Goal: Task Accomplishment & Management: Manage account settings

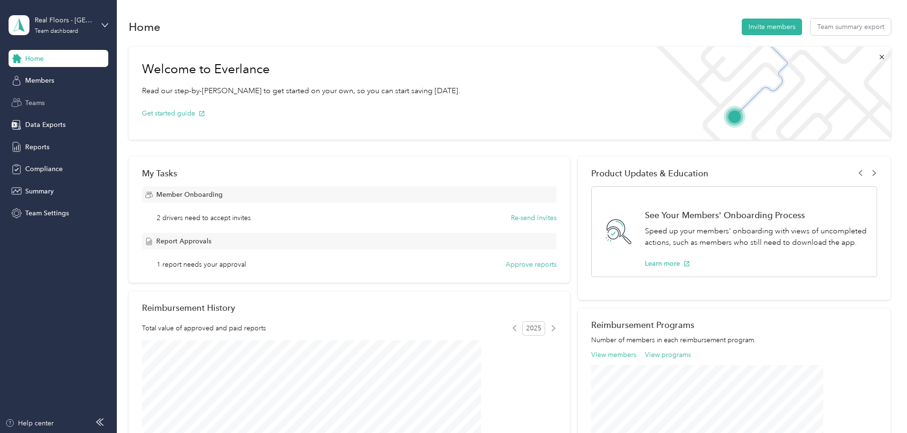
click at [57, 100] on div "Teams" at bounding box center [59, 102] width 100 height 17
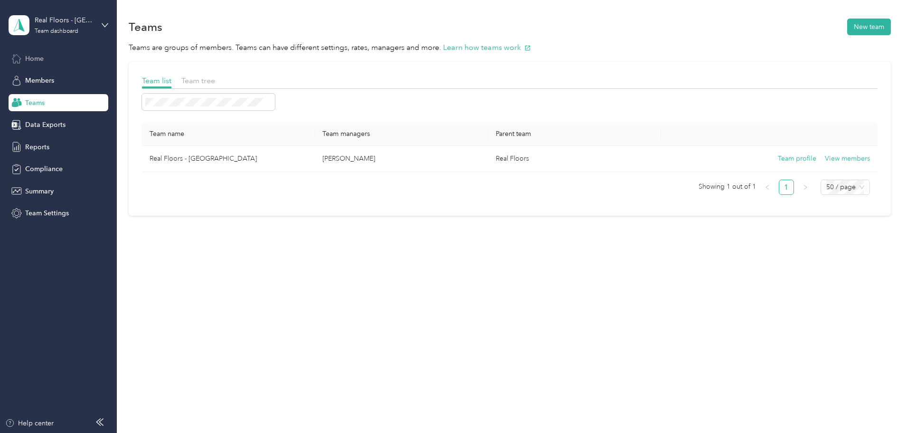
click at [48, 60] on div "Home" at bounding box center [59, 58] width 100 height 17
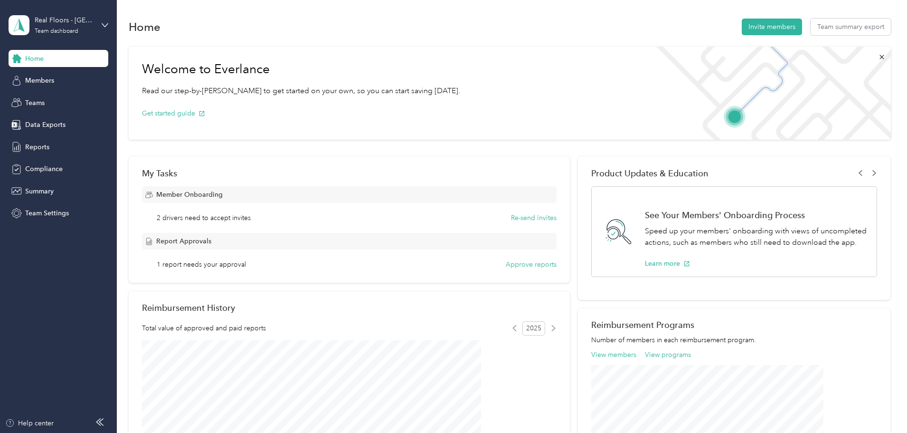
click at [48, 60] on div "Home" at bounding box center [59, 58] width 100 height 17
click at [44, 144] on span "Reports" at bounding box center [37, 147] width 24 height 10
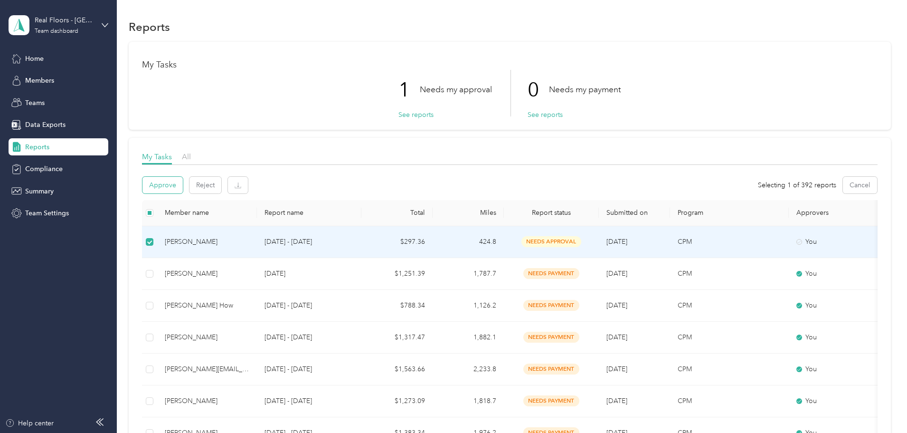
click at [183, 187] on button "Approve" at bounding box center [162, 185] width 40 height 17
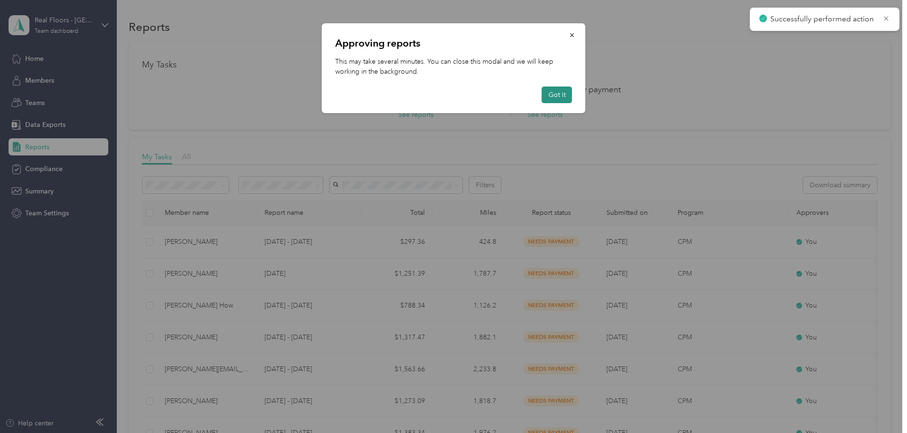
click at [554, 97] on button "Got it" at bounding box center [557, 94] width 30 height 17
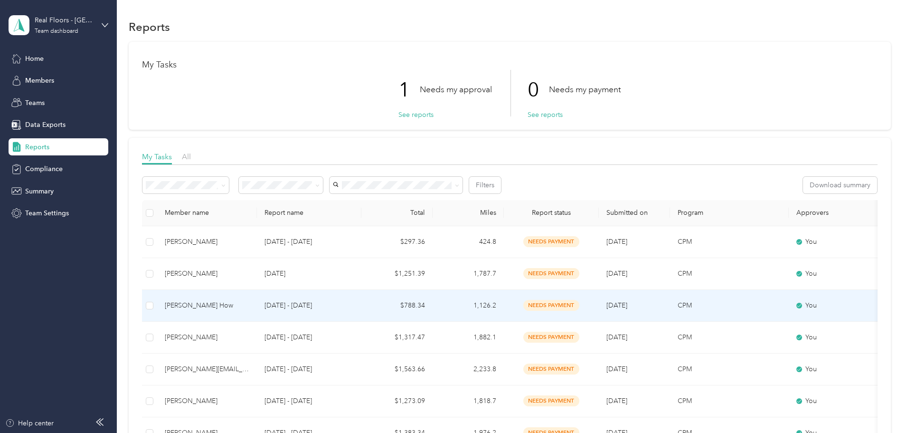
scroll to position [47, 0]
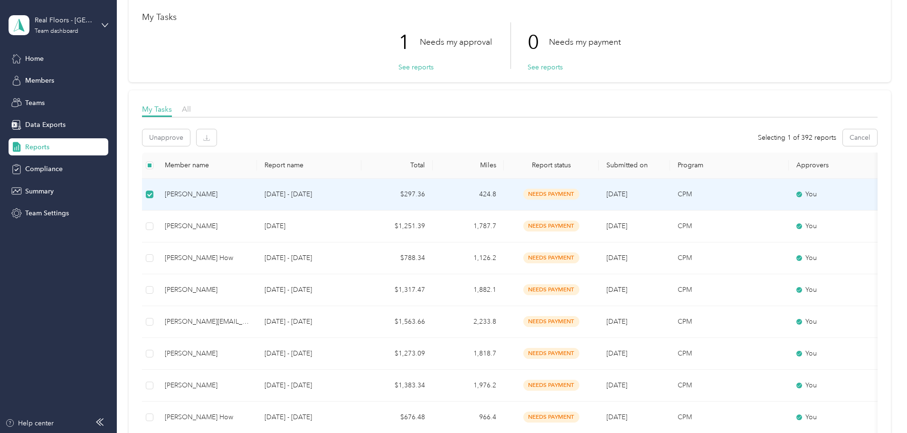
click at [340, 131] on div "Unapprove Selecting 1 of 392 reports Cancel" at bounding box center [509, 137] width 735 height 17
click at [355, 148] on div "Unapprove Selecting 1 of 392 reports Cancel" at bounding box center [509, 140] width 735 height 23
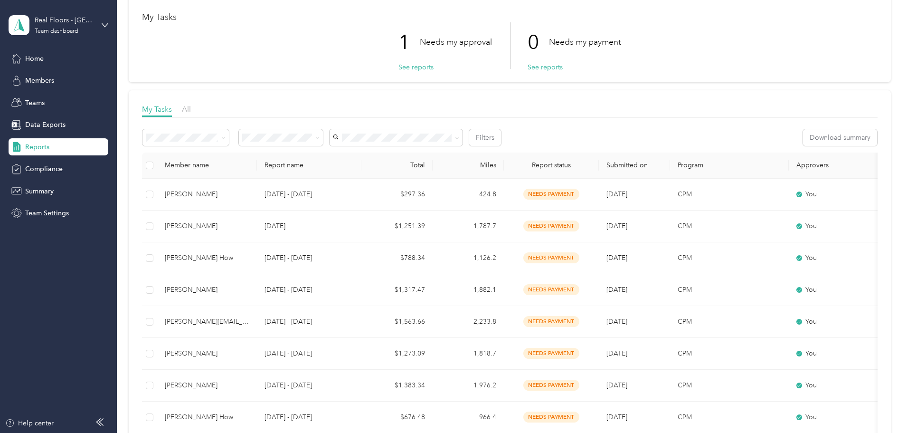
click at [408, 69] on button "See reports" at bounding box center [415, 67] width 35 height 10
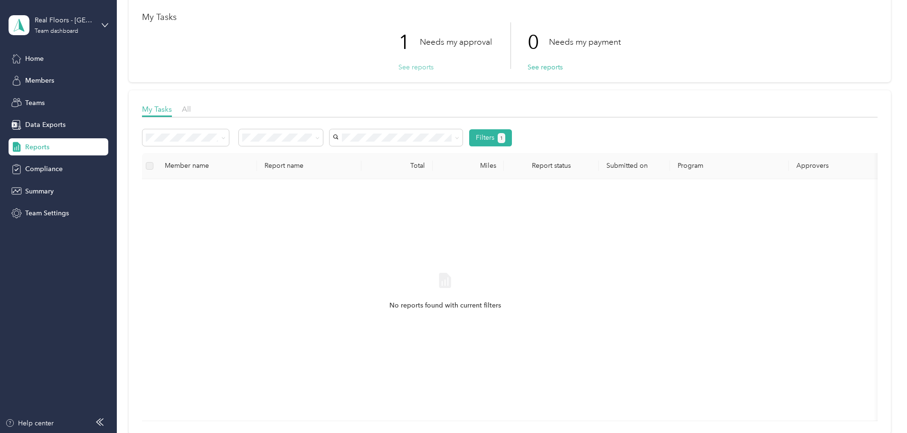
click at [405, 67] on button "See reports" at bounding box center [415, 67] width 35 height 10
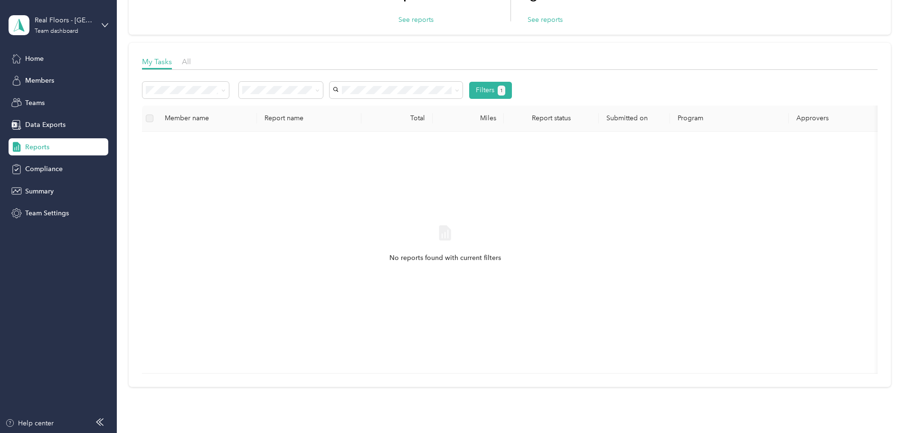
scroll to position [47, 0]
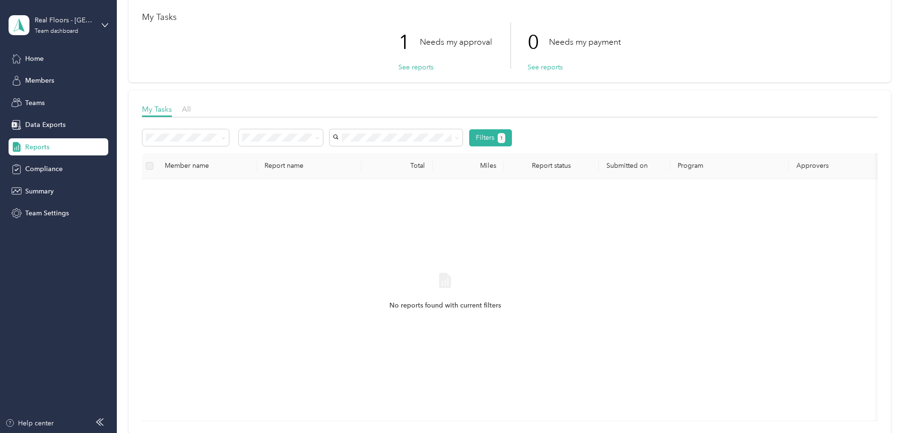
click at [347, 153] on div "All" at bounding box center [344, 155] width 71 height 10
